Goal: Task Accomplishment & Management: Manage account settings

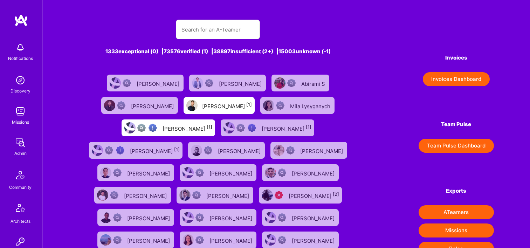
scroll to position [110, 0]
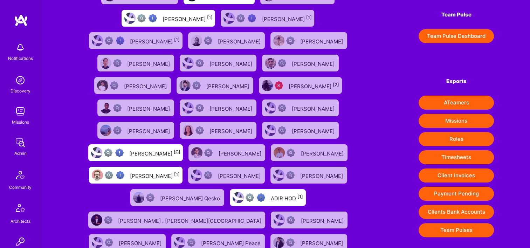
click at [19, 140] on img at bounding box center [20, 143] width 14 height 14
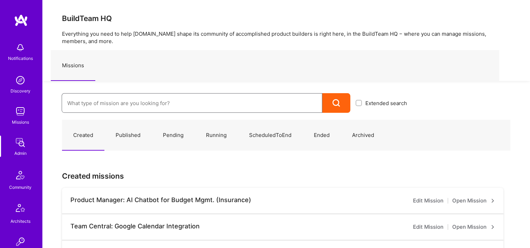
click at [76, 109] on input at bounding box center [192, 103] width 250 height 18
paste input "OneLayer: Cyber security for Private LTE/5G Networks"
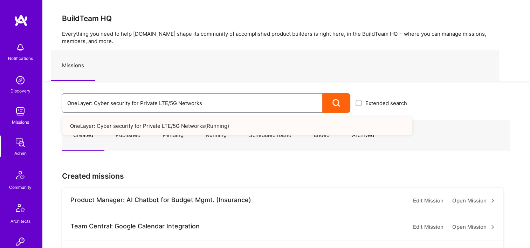
drag, startPoint x: 217, startPoint y: 101, endPoint x: 45, endPoint y: 110, distance: 172.0
click at [45, 110] on div "OneLayer: Cyber security for Private LTE/5G Networks Extended search OneLayer: …" at bounding box center [227, 97] width 370 height 32
paste input "Endeavor: Data Team- 3338DES275"
drag, startPoint x: 97, startPoint y: 111, endPoint x: 77, endPoint y: 111, distance: 20.7
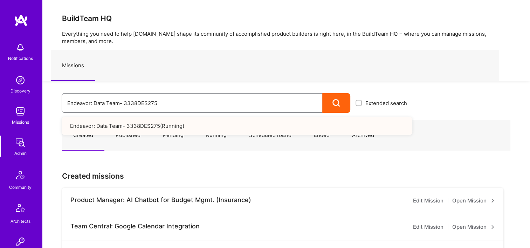
paste input "Olympic Engineering -3338OEG"
drag, startPoint x: 188, startPoint y: 105, endPoint x: 80, endPoint y: 118, distance: 108.7
paste input "nlocation Mobile/Security- 3338TSV"
type input "Endeavor: Onlocation Mobile/Security- 3338TSV275"
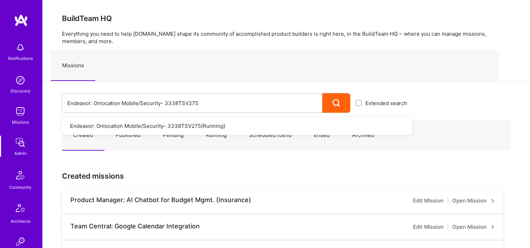
click at [201, 132] on link "Endeavor: Onlocation Mobile/Security- 3338TSV275 ( Running )" at bounding box center [237, 126] width 351 height 18
drag, startPoint x: 202, startPoint y: 101, endPoint x: 27, endPoint y: 102, distance: 174.9
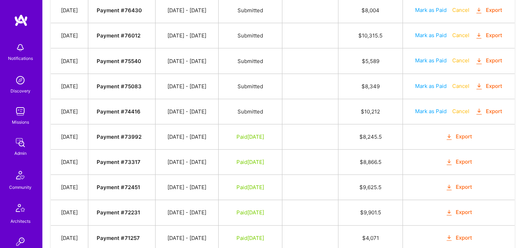
scroll to position [315, 0]
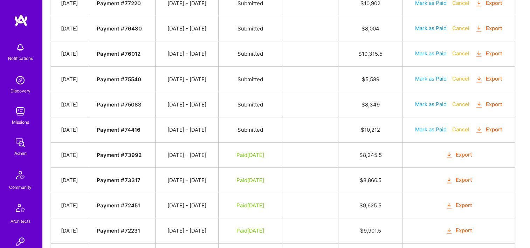
click at [436, 101] on button "Mark as Paid" at bounding box center [431, 104] width 32 height 7
select select "8"
select select "15"
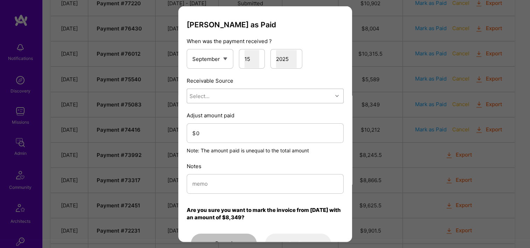
click at [247, 94] on div "Select..." at bounding box center [259, 96] width 145 height 14
click at [245, 138] on div "Stripe" at bounding box center [265, 140] width 157 height 13
click at [239, 133] on input "0" at bounding box center [267, 133] width 142 height 18
type input "8324"
click at [228, 179] on input "modal" at bounding box center [265, 184] width 146 height 18
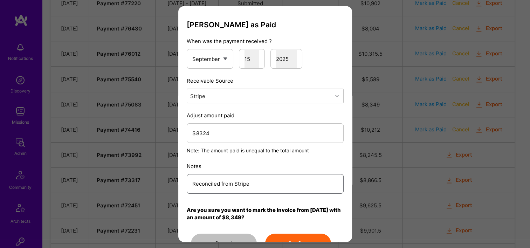
type input "Reconciled from Stripe"
click at [290, 240] on button "Confirm" at bounding box center [298, 244] width 66 height 20
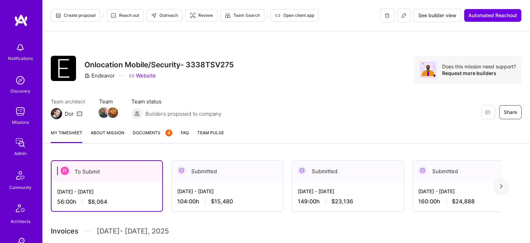
click at [17, 146] on img at bounding box center [20, 143] width 14 height 14
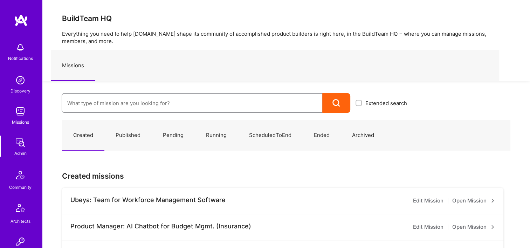
click at [118, 97] on input at bounding box center [192, 103] width 250 height 18
paste input "Endeavor: Olympic Engineering -3338OEG275"
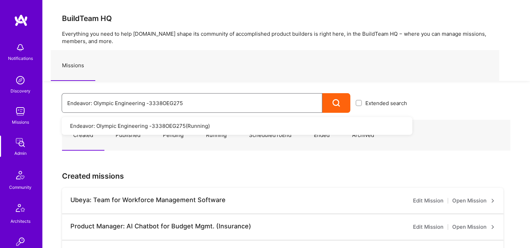
drag, startPoint x: 59, startPoint y: 103, endPoint x: 78, endPoint y: 94, distance: 21.5
paste input "Data Team- 3338DES"
drag, startPoint x: 174, startPoint y: 106, endPoint x: 35, endPoint y: 112, distance: 139.3
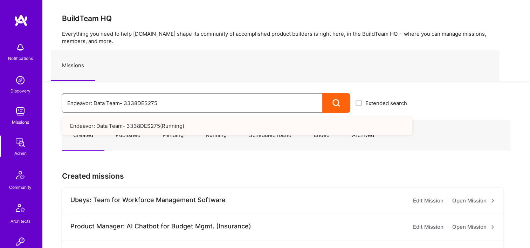
paste input "Onlocation Mobile/Security- 3338TSV"
type input "Endeavor: Onlocation Mobile/Security- 3338TSV275"
